Goal: Contribute content: Contribute content

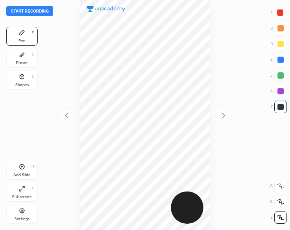
scroll to position [230, 165]
click at [30, 10] on button "Start recording" at bounding box center [29, 10] width 47 height 9
click at [34, 12] on button "End recording" at bounding box center [28, 10] width 44 height 9
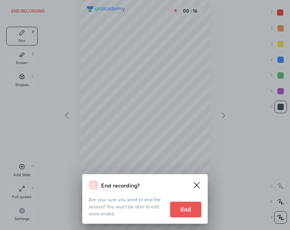
click at [191, 215] on button "End" at bounding box center [185, 209] width 31 height 16
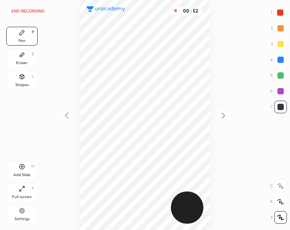
click at [35, 10] on button "End recording" at bounding box center [28, 10] width 44 height 9
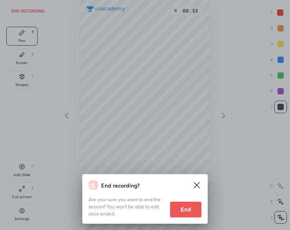
click at [184, 209] on button "End" at bounding box center [185, 209] width 31 height 16
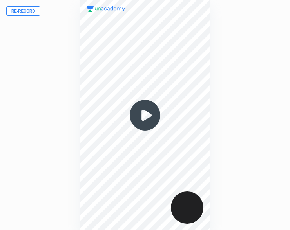
click at [24, 13] on button "Re-record" at bounding box center [23, 10] width 34 height 9
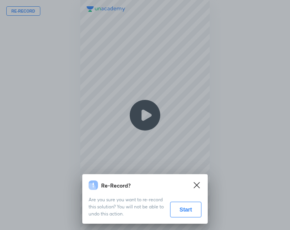
click at [194, 122] on div "Re-Record? Are you sure you want to re-record this solution? You will not be ab…" at bounding box center [145, 115] width 290 height 230
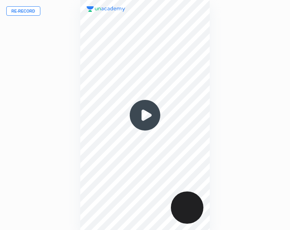
click at [21, 11] on button "Re-record" at bounding box center [23, 10] width 34 height 9
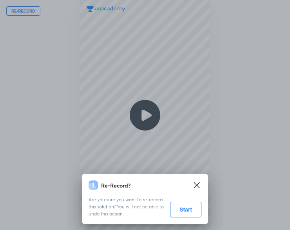
click at [179, 210] on button "Start" at bounding box center [185, 209] width 31 height 16
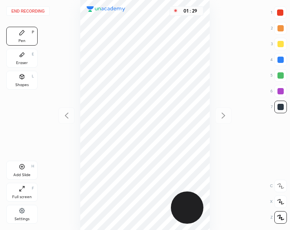
click at [20, 170] on div "Add Slide H" at bounding box center [21, 169] width 31 height 19
click at [66, 120] on div at bounding box center [66, 115] width 16 height 16
click at [218, 115] on div at bounding box center [223, 115] width 16 height 16
click at [213, 36] on div "01 : 47" at bounding box center [145, 115] width 165 height 230
click at [27, 12] on button "End recording" at bounding box center [28, 10] width 44 height 9
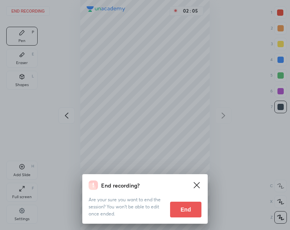
click at [182, 210] on button "End" at bounding box center [185, 209] width 31 height 16
